Goal: Task Accomplishment & Management: Use online tool/utility

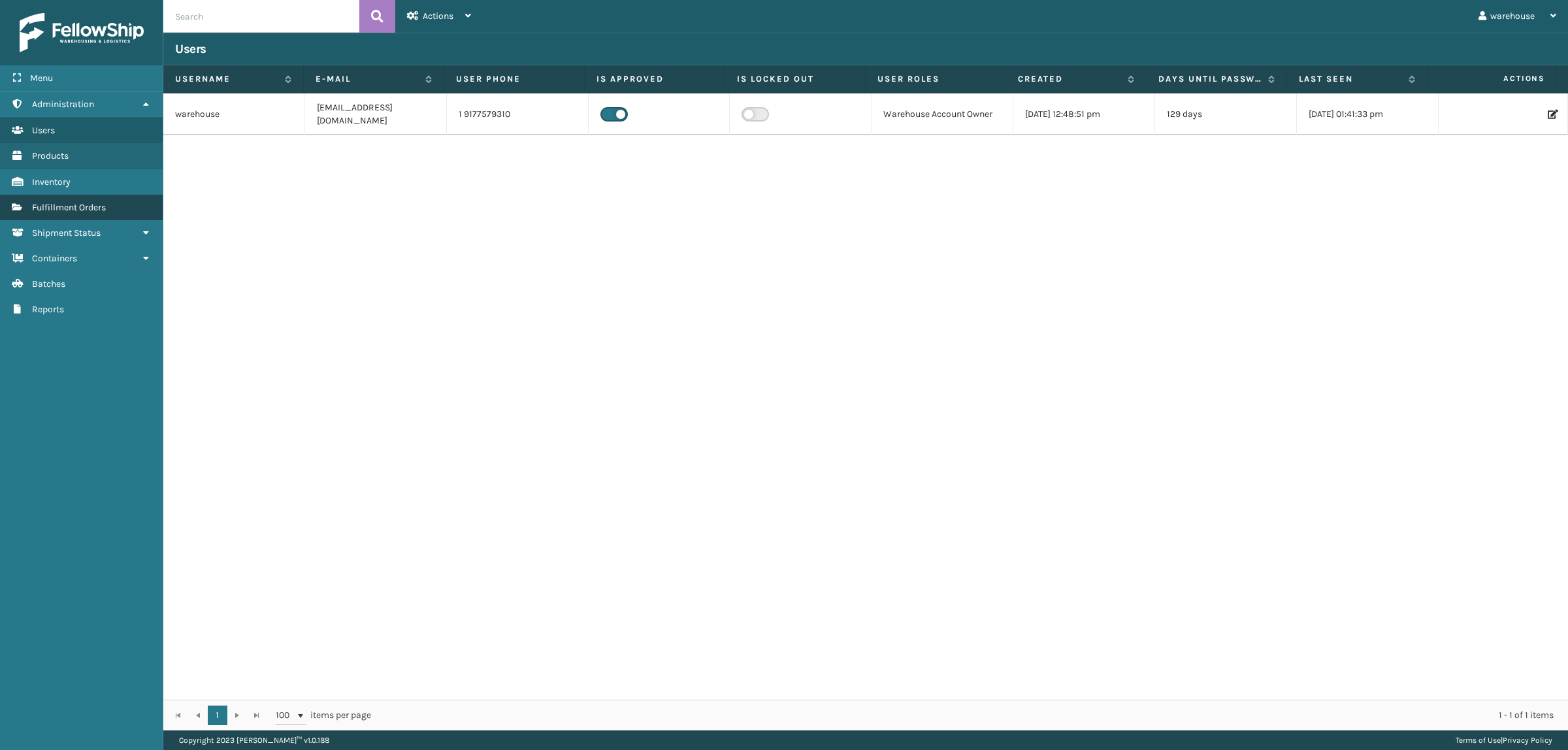
click at [52, 197] on link "Shipment Status Fulfillment Orders" at bounding box center [81, 207] width 163 height 26
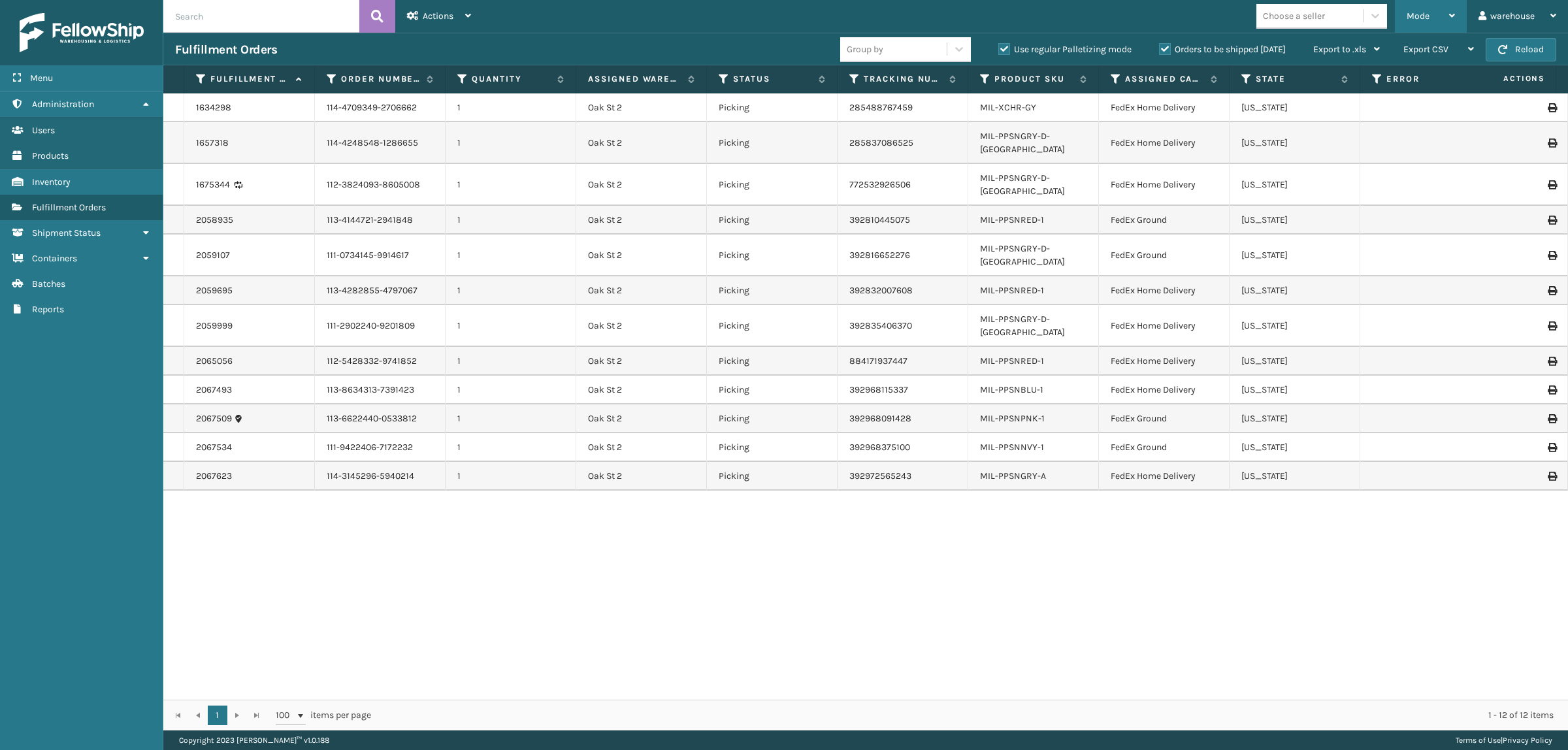
click at [1432, 12] on div "Mode" at bounding box center [1430, 16] width 48 height 32
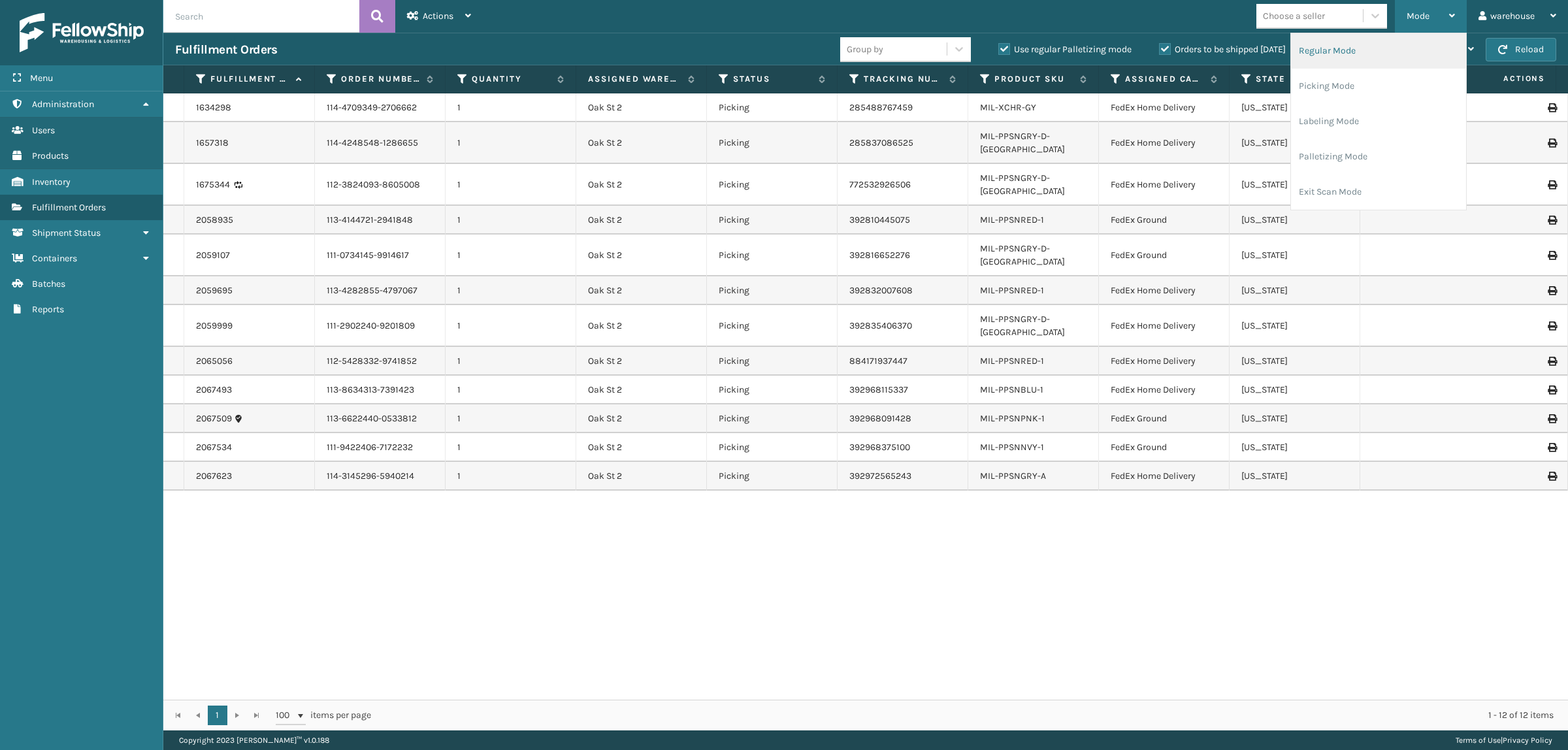
click at [1379, 54] on li "Regular Mode" at bounding box center [1378, 50] width 175 height 35
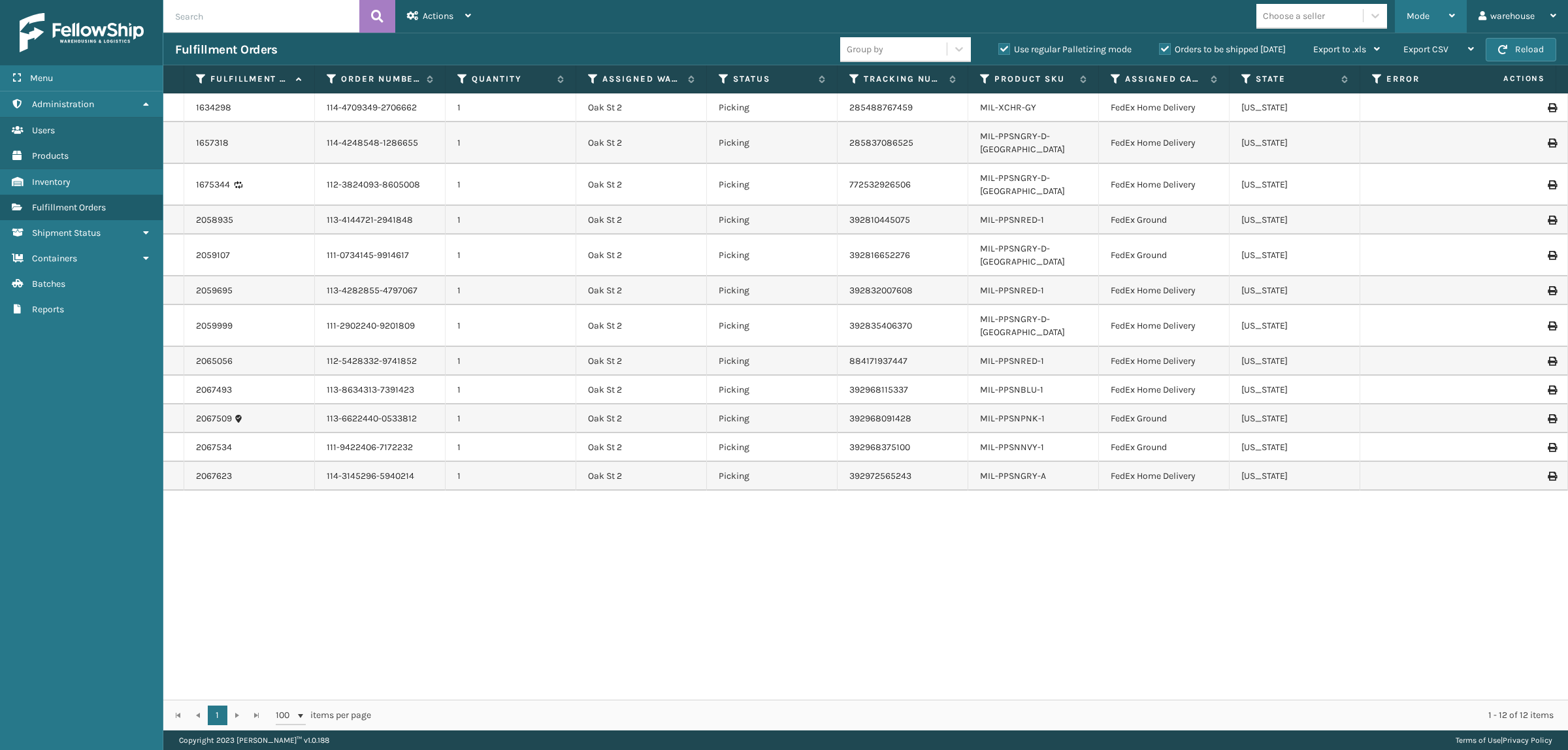
click at [1428, 9] on div "Mode" at bounding box center [1430, 16] width 48 height 32
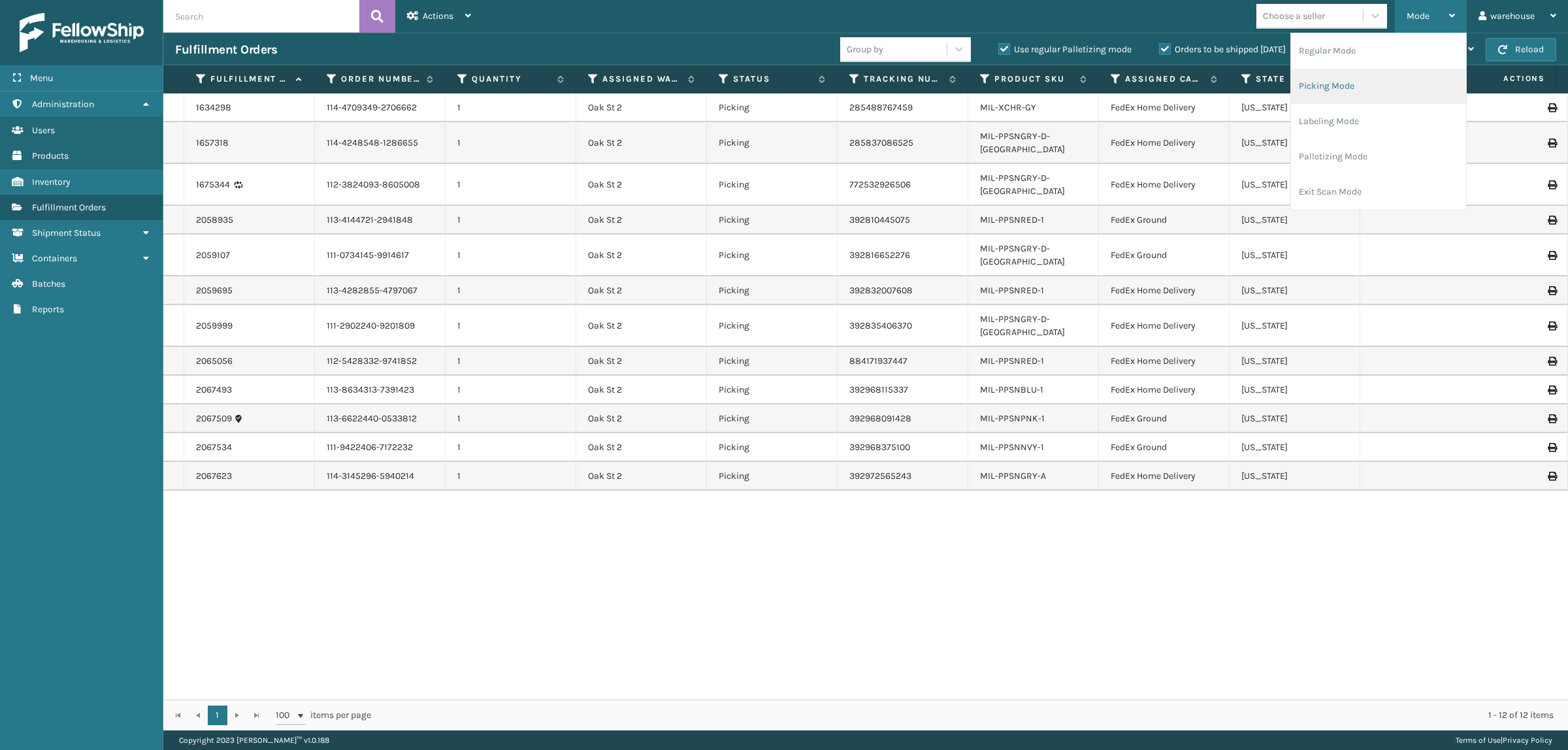
click at [1344, 80] on li "Picking Mode" at bounding box center [1378, 86] width 175 height 35
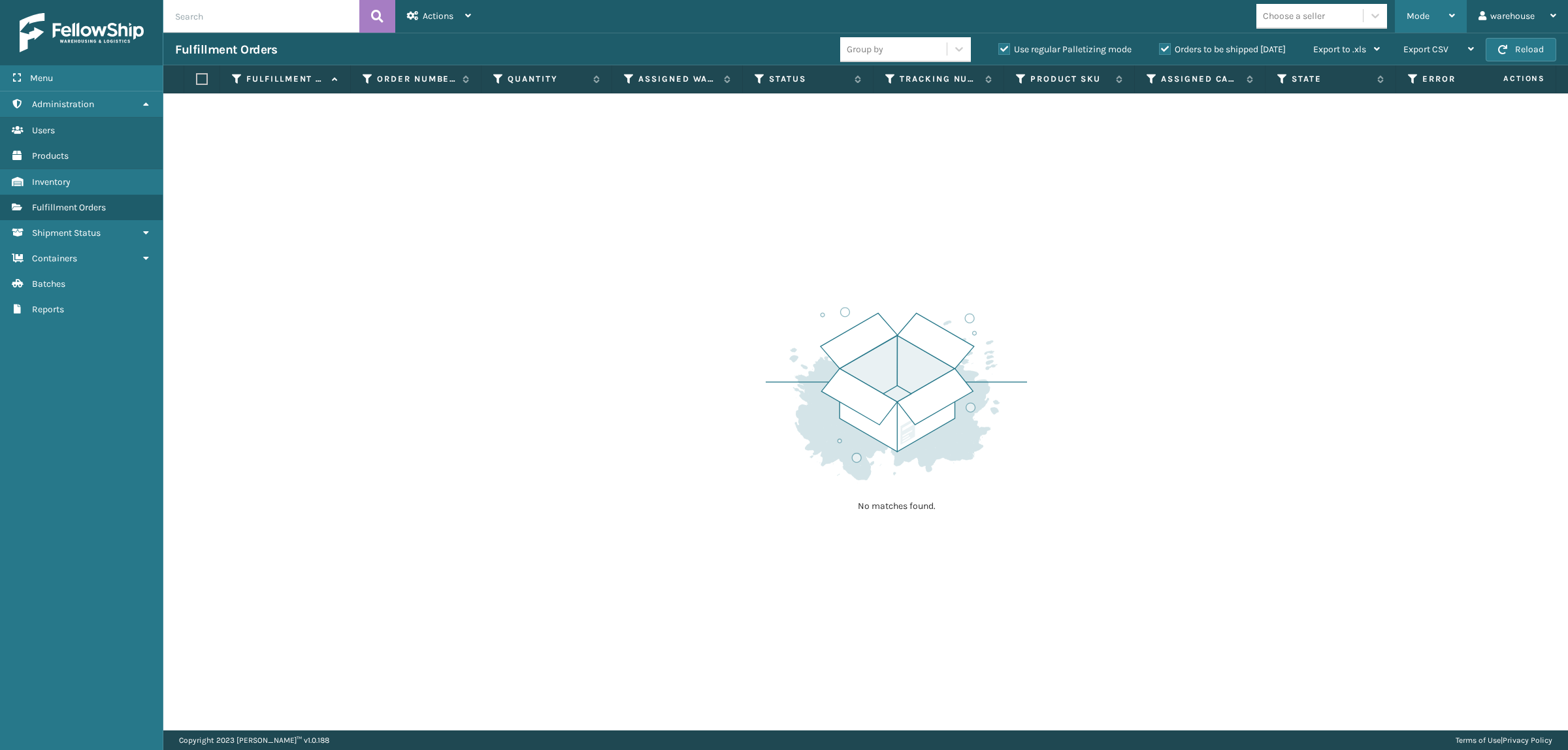
click at [1415, 13] on span "Mode" at bounding box center [1418, 16] width 23 height 11
click at [1159, 12] on div "Mode Regular Mode Picking Mode Labeling Mode Palletizing Mode Exit Scan Mode Ch…" at bounding box center [1025, 16] width 1085 height 32
click at [1414, 25] on div "Mode" at bounding box center [1430, 16] width 48 height 32
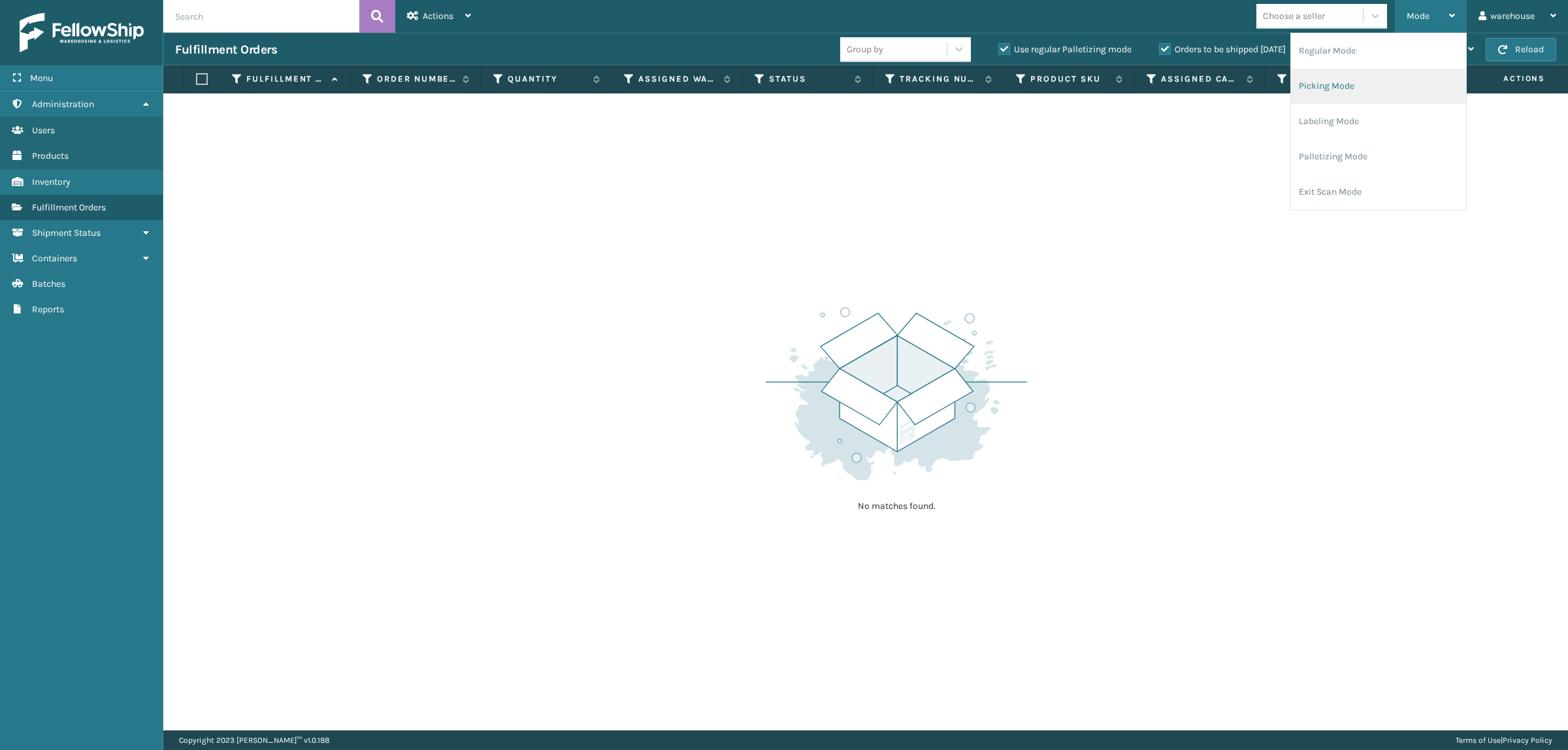
click at [1364, 89] on li "Picking Mode" at bounding box center [1378, 86] width 175 height 35
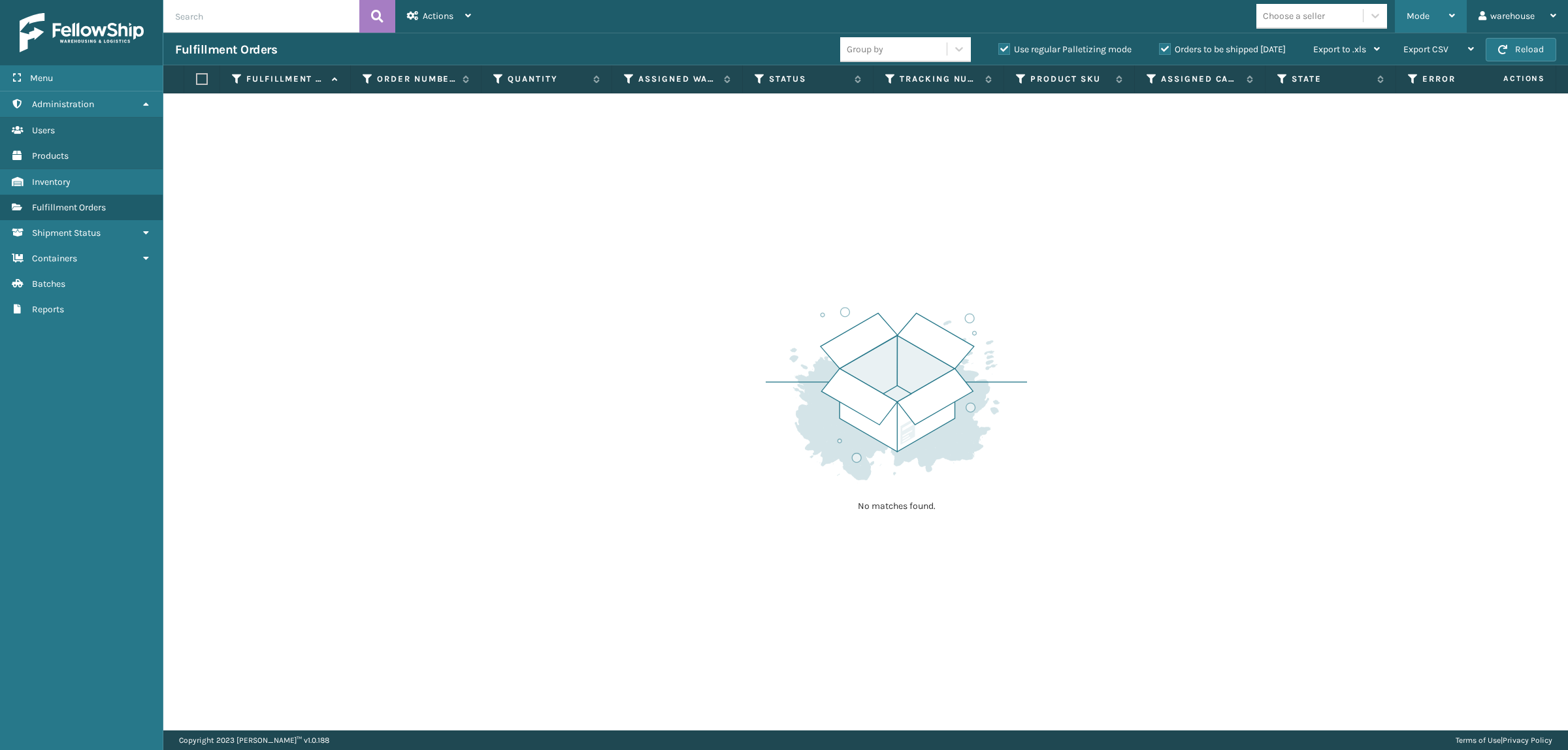
click at [1429, 12] on div "Mode" at bounding box center [1430, 16] width 48 height 32
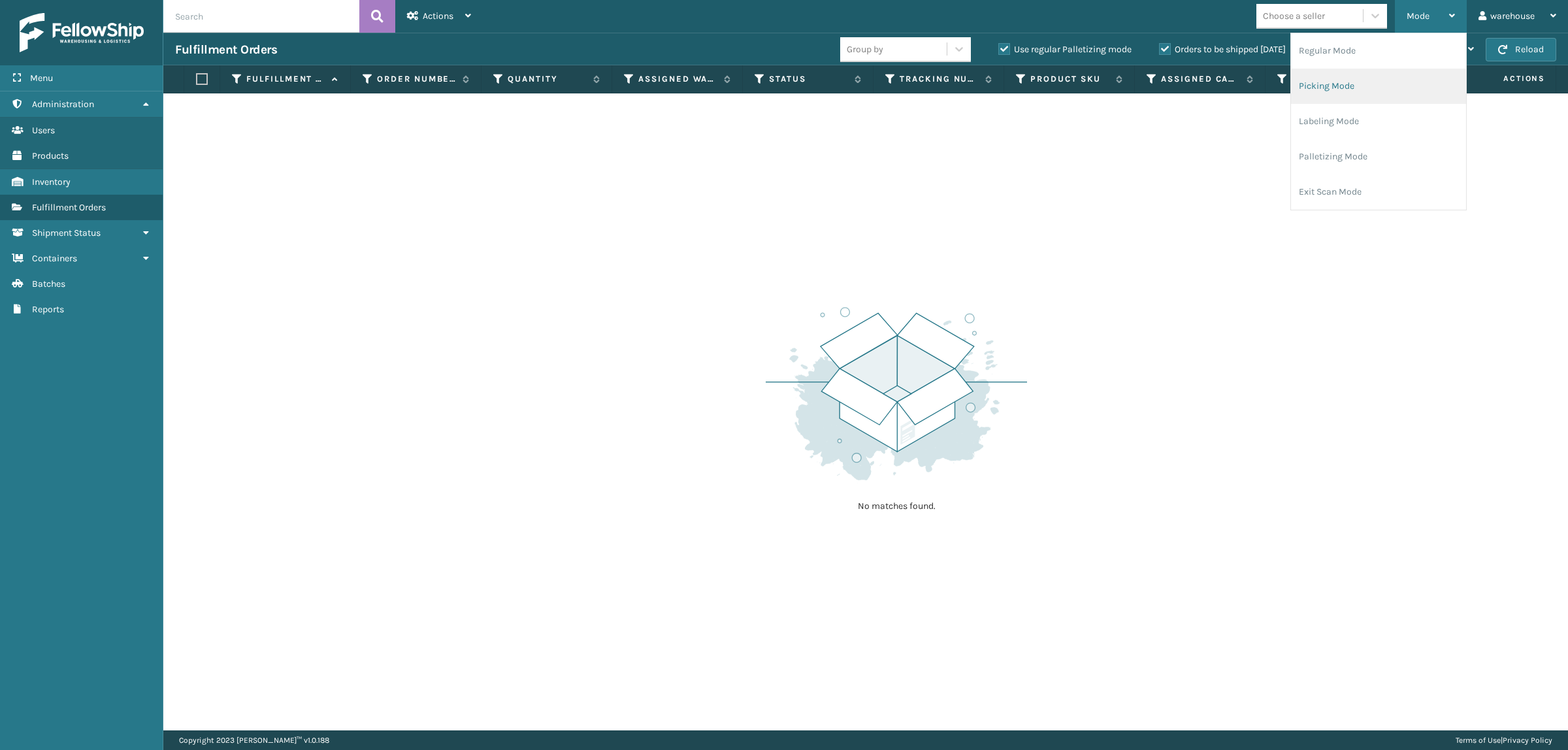
click at [1383, 88] on li "Picking Mode" at bounding box center [1378, 86] width 175 height 35
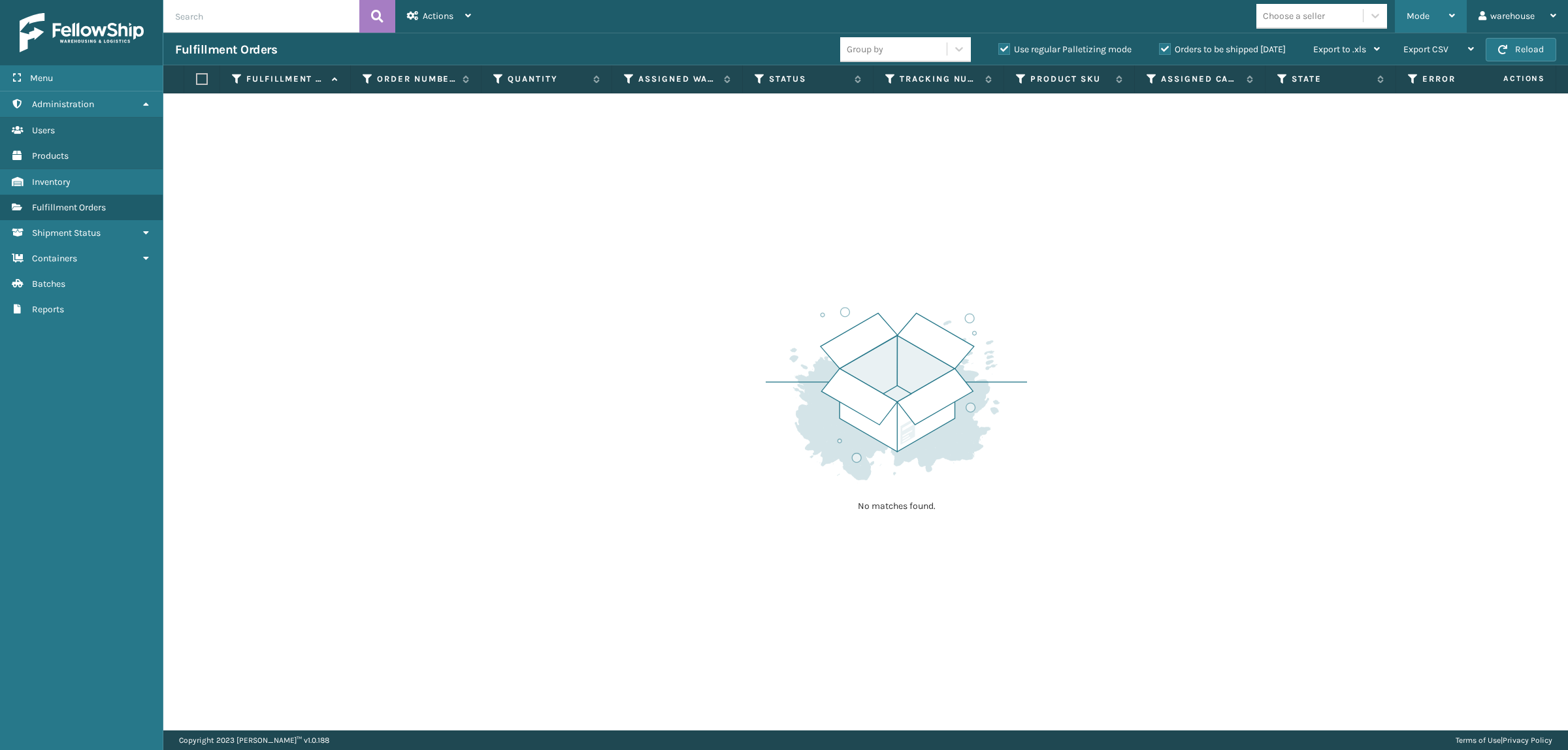
click at [1423, 7] on div "Mode" at bounding box center [1430, 16] width 48 height 32
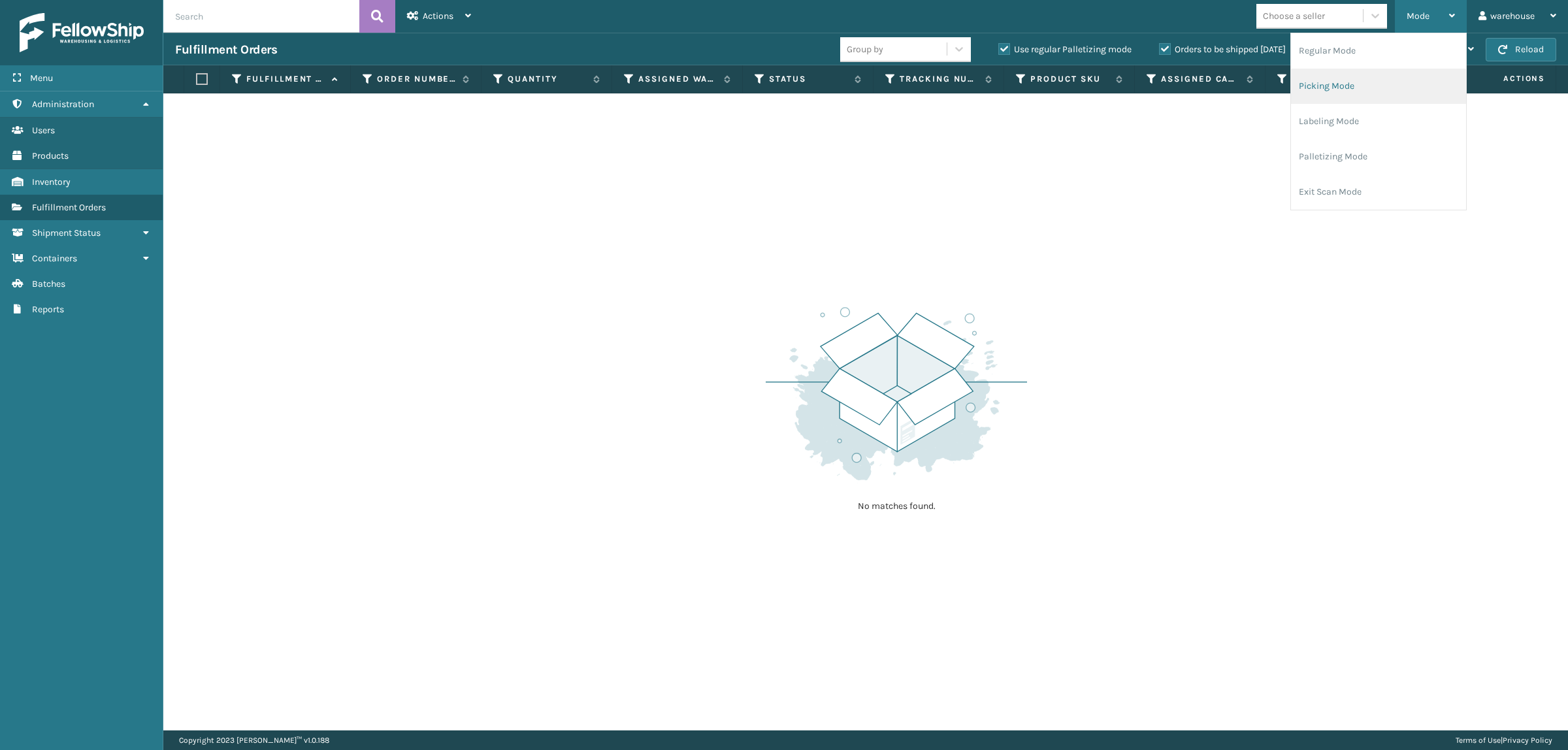
click at [1356, 89] on li "Picking Mode" at bounding box center [1378, 86] width 175 height 35
